Goal: Information Seeking & Learning: Understand process/instructions

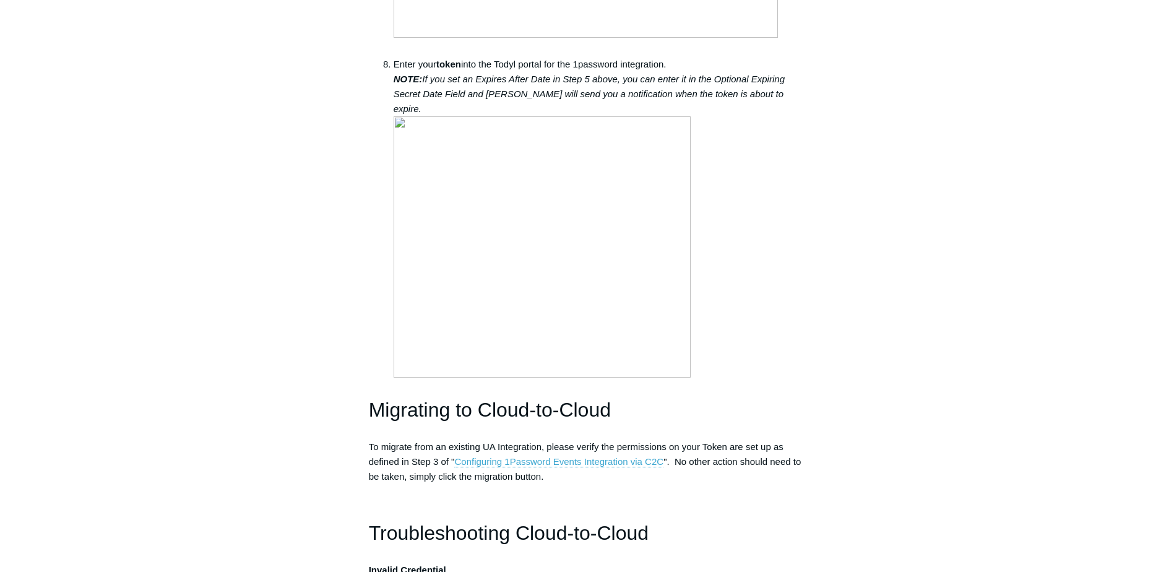
scroll to position [2166, 0]
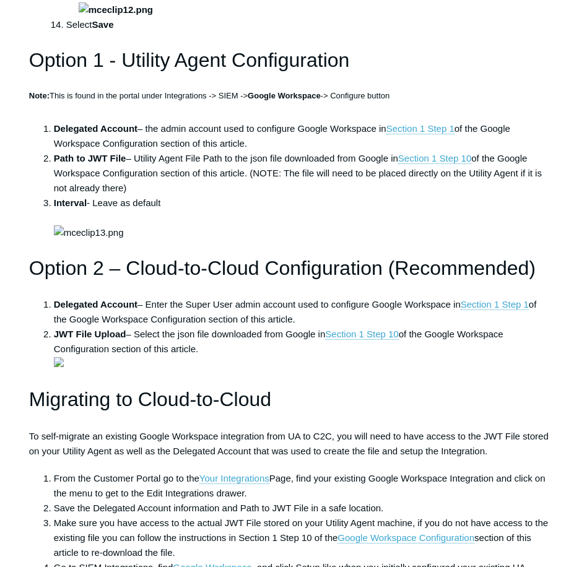
scroll to position [2846, 0]
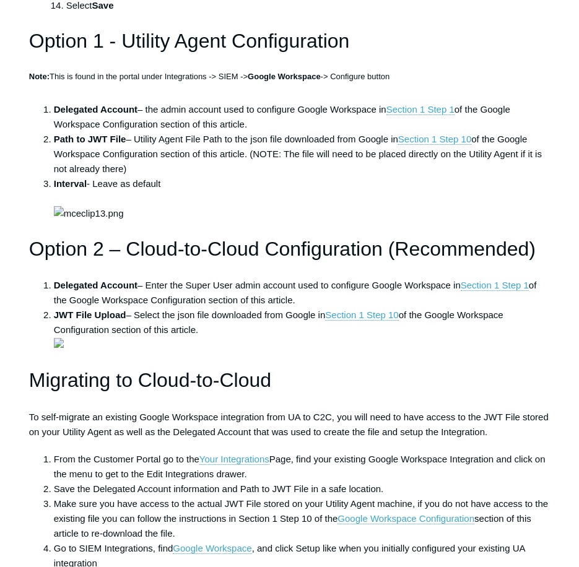
drag, startPoint x: 345, startPoint y: 317, endPoint x: 90, endPoint y: 317, distance: 254.9
copy li "https://www.googleapis.com/auth/admin.reports.audit.readonly"
drag, startPoint x: 480, startPoint y: 515, endPoint x: 478, endPoint y: 507, distance: 8.1
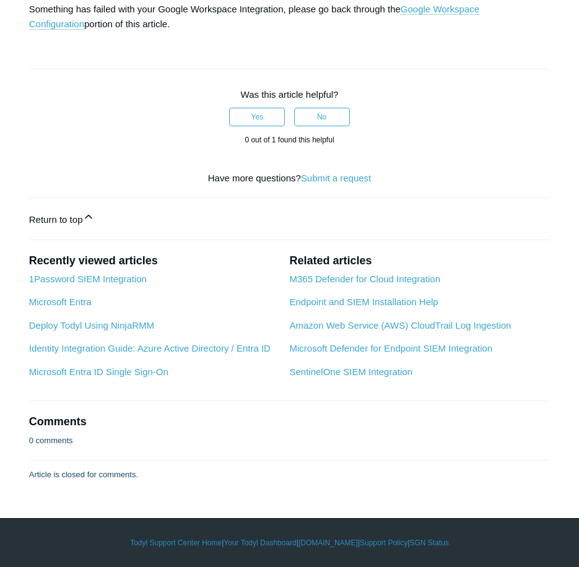
scroll to position [5878, 0]
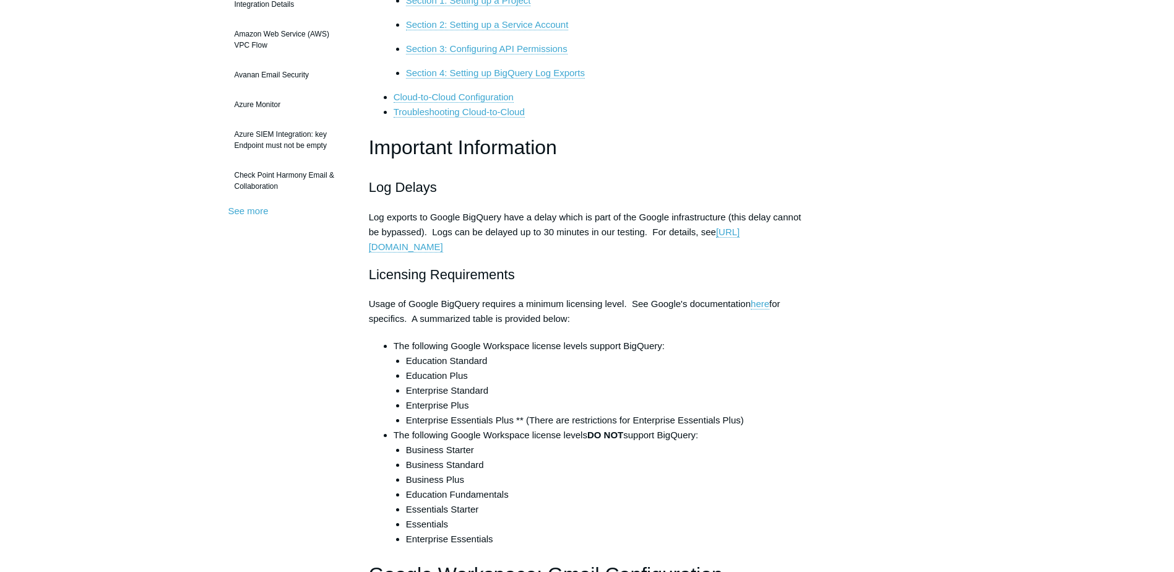
scroll to position [309, 0]
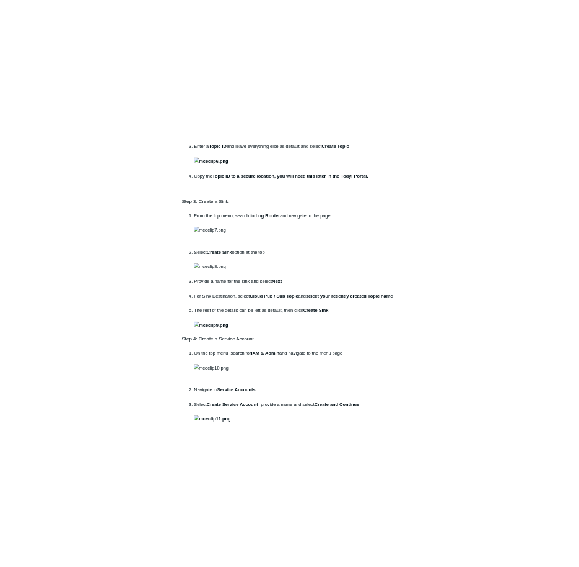
scroll to position [1114, 0]
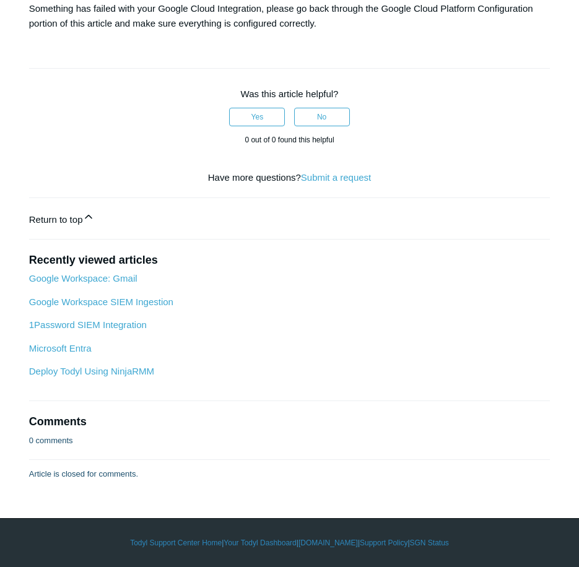
scroll to position [3960, 0]
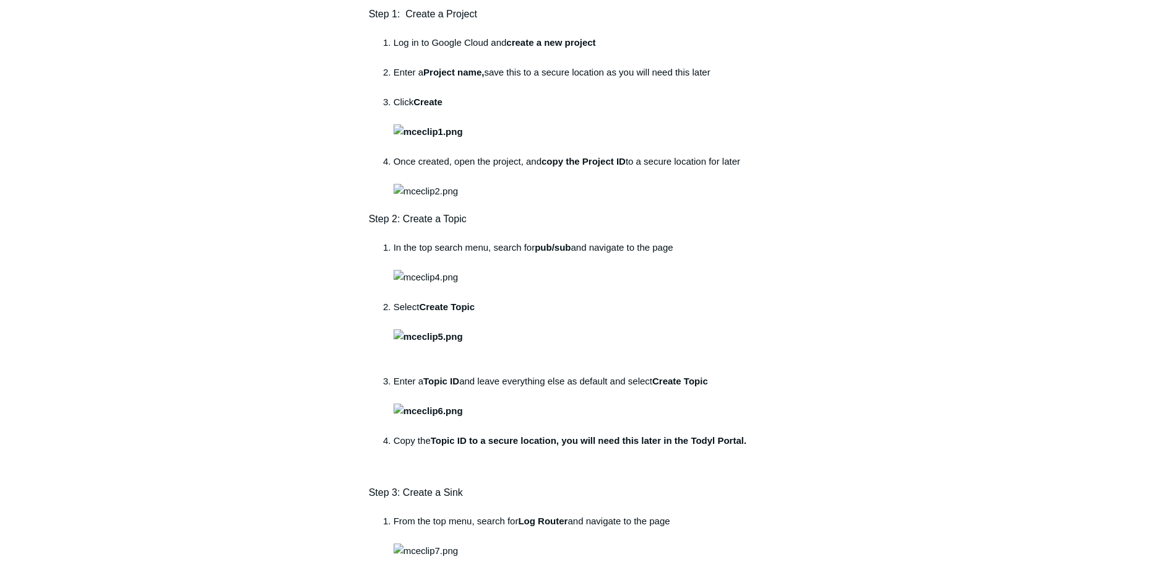
scroll to position [681, 0]
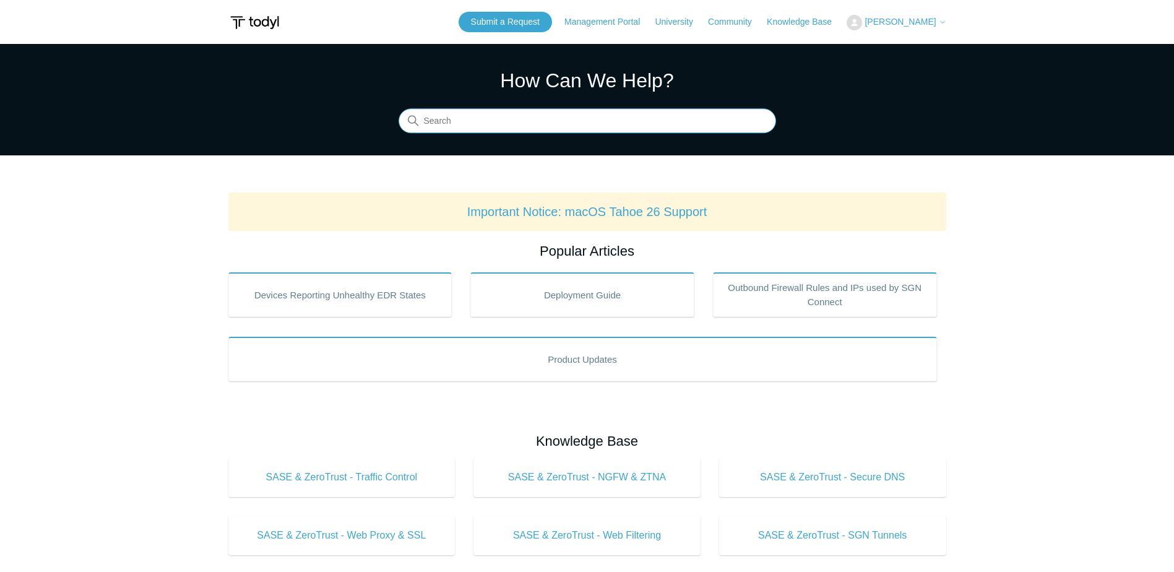
click at [586, 123] on input "Search" at bounding box center [586, 121] width 377 height 25
type input "ninja"
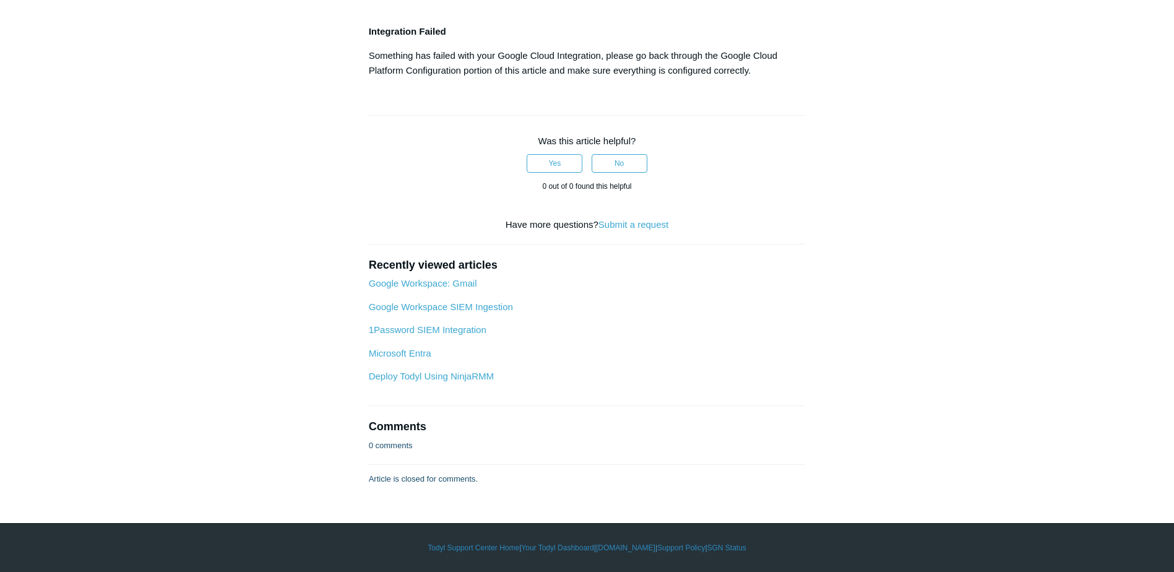
scroll to position [5634, 0]
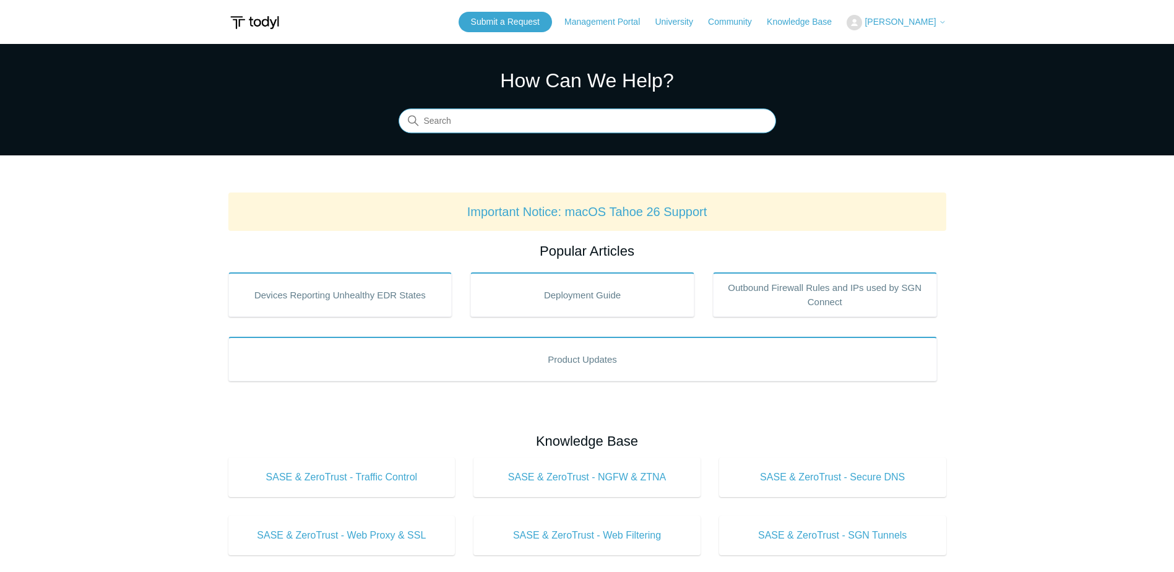
click at [462, 125] on input "Search" at bounding box center [586, 121] width 377 height 25
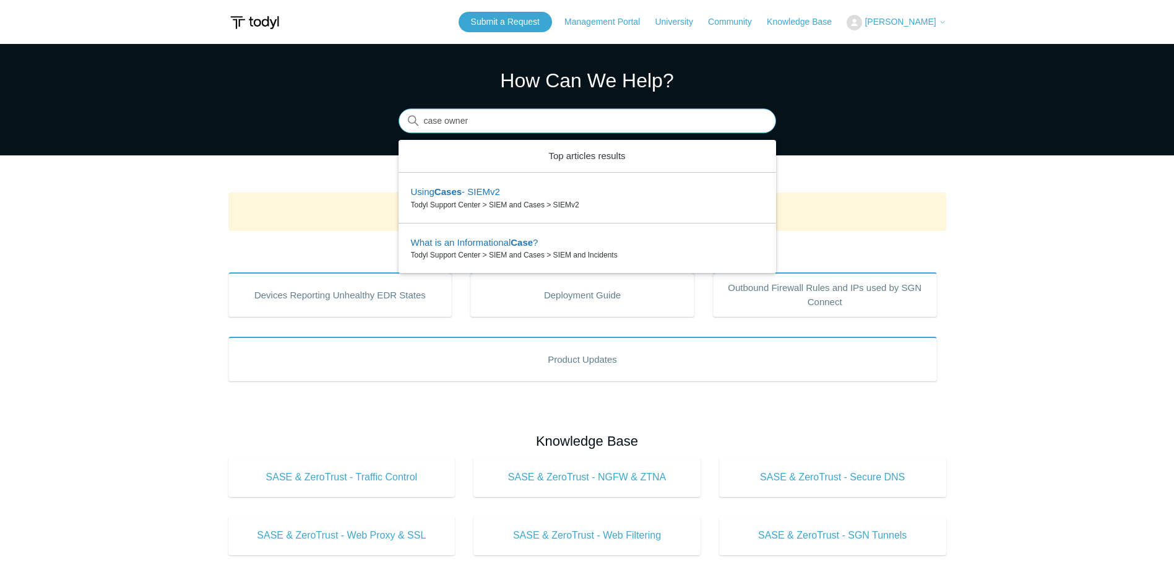
type input "case owner"
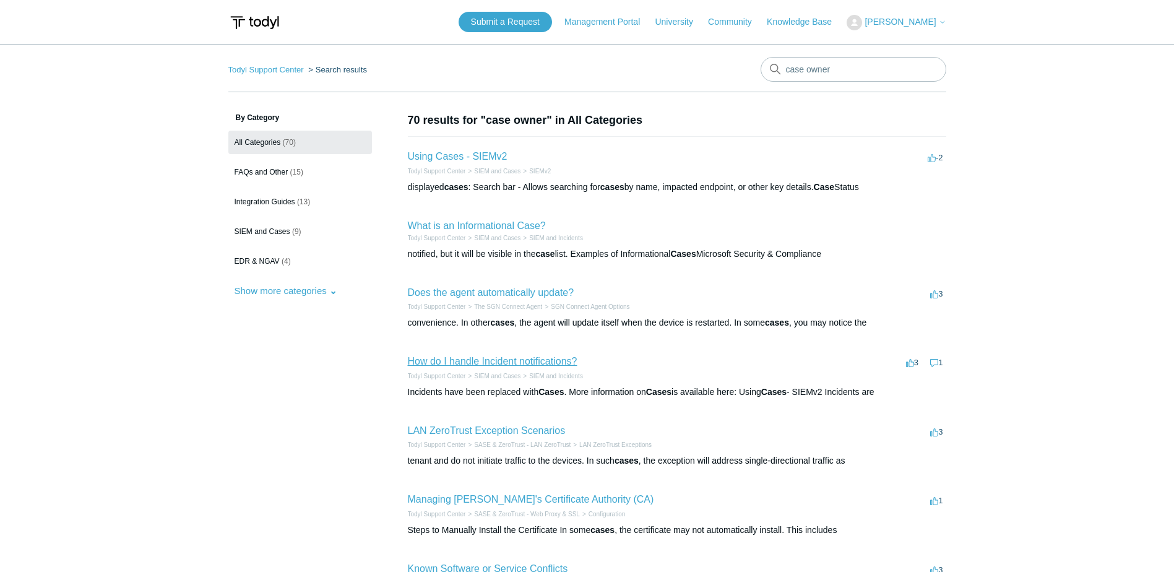
click at [546, 359] on link "How do I handle Incident notifications?" at bounding box center [493, 361] width 170 height 11
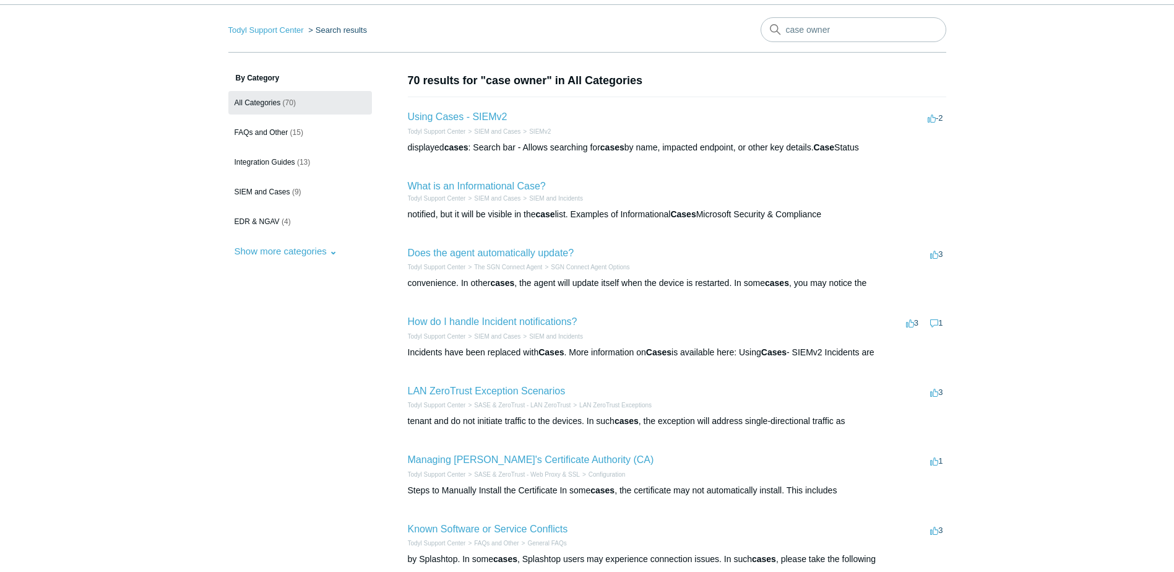
scroll to position [62, 0]
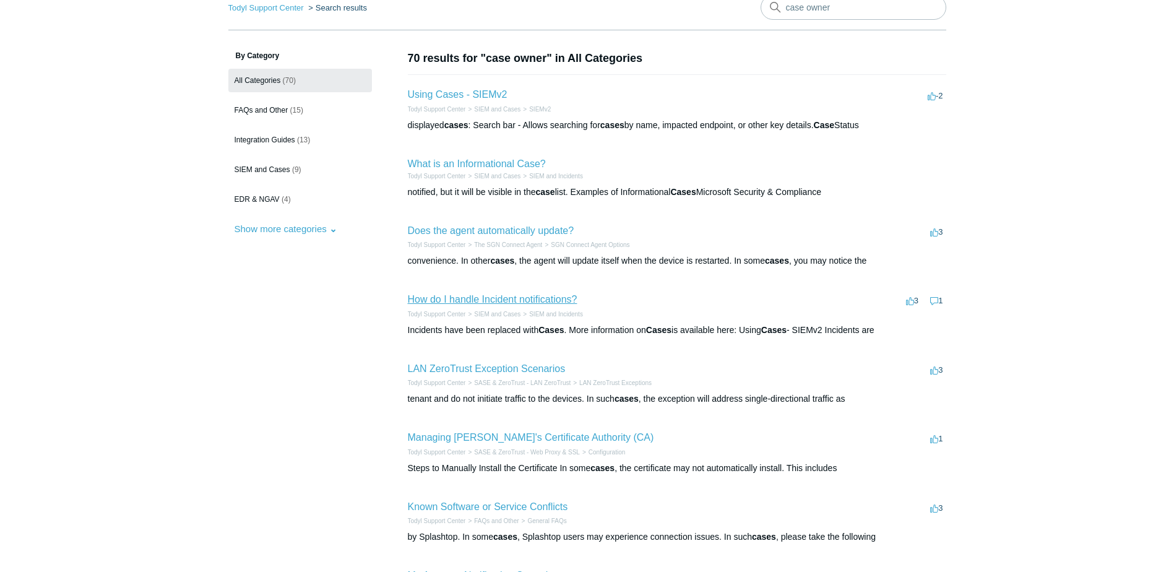
click at [481, 299] on link "How do I handle Incident notifications?" at bounding box center [493, 299] width 170 height 11
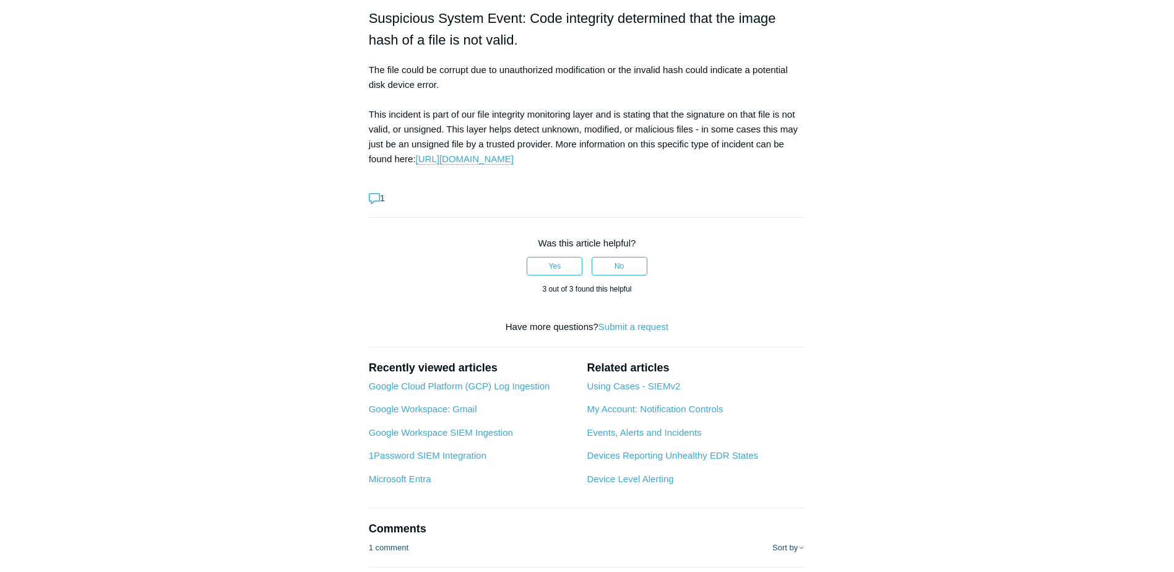
scroll to position [3589, 0]
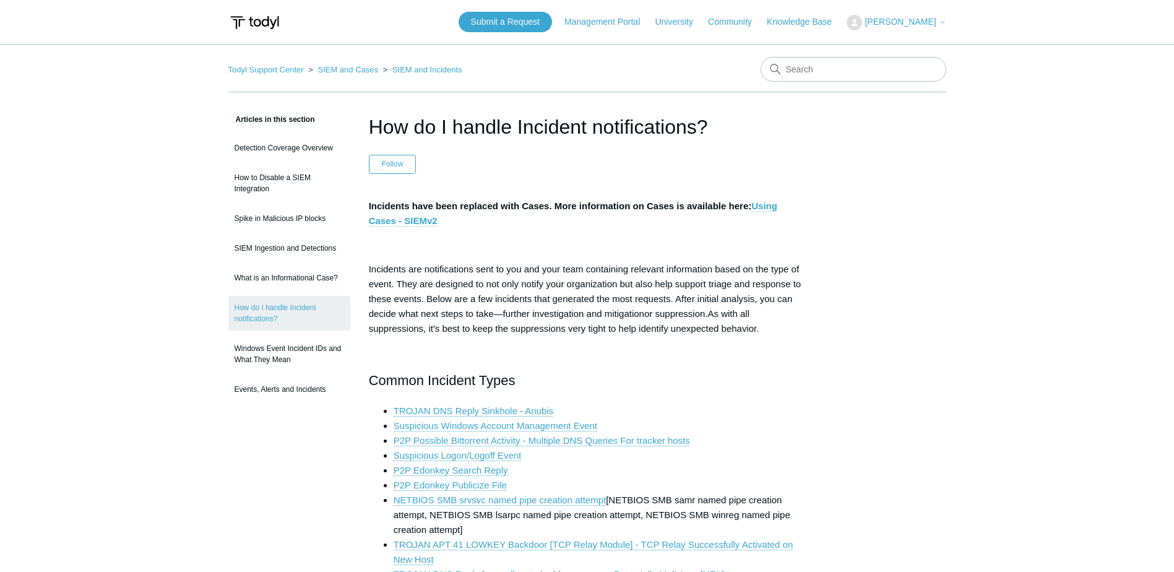
click at [772, 206] on link "Using Cases - SIEMv2" at bounding box center [573, 213] width 408 height 26
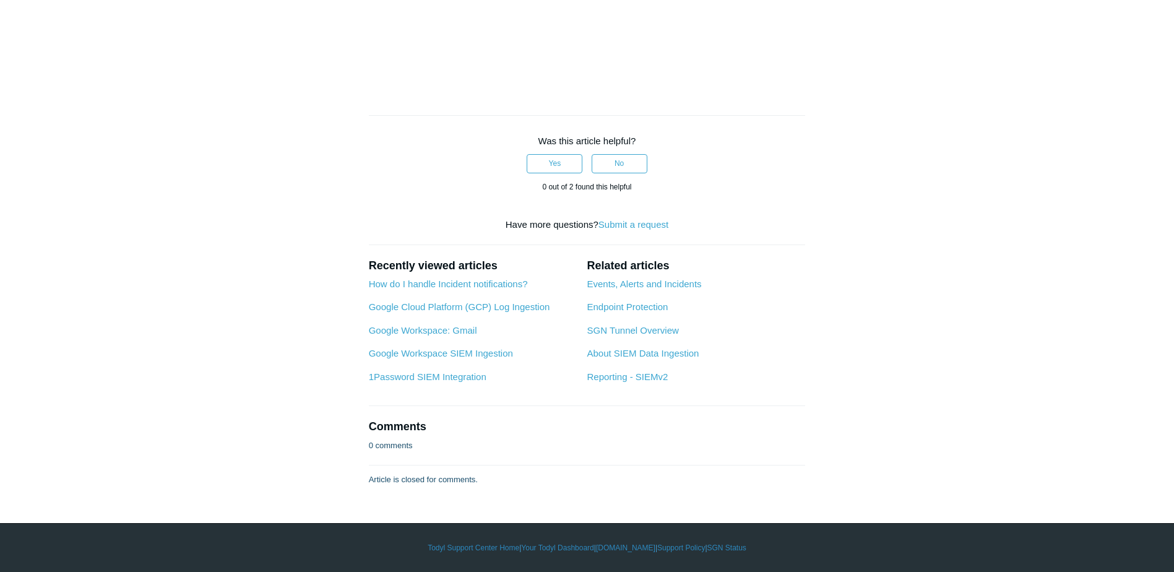
scroll to position [1741, 0]
